Goal: Obtain resource: Obtain resource

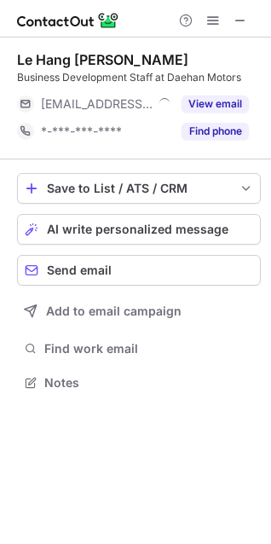
scroll to position [371, 271]
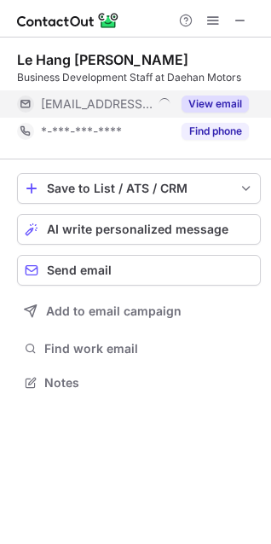
click at [201, 97] on button "View email" at bounding box center [215, 104] width 67 height 17
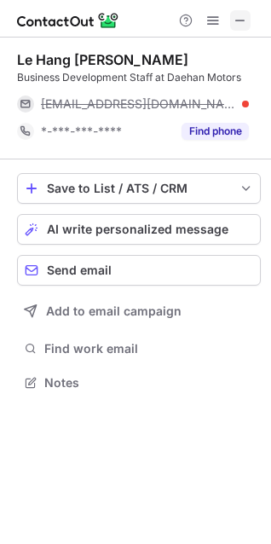
click at [237, 27] on span at bounding box center [241, 21] width 14 height 14
